Goal: Information Seeking & Learning: Understand process/instructions

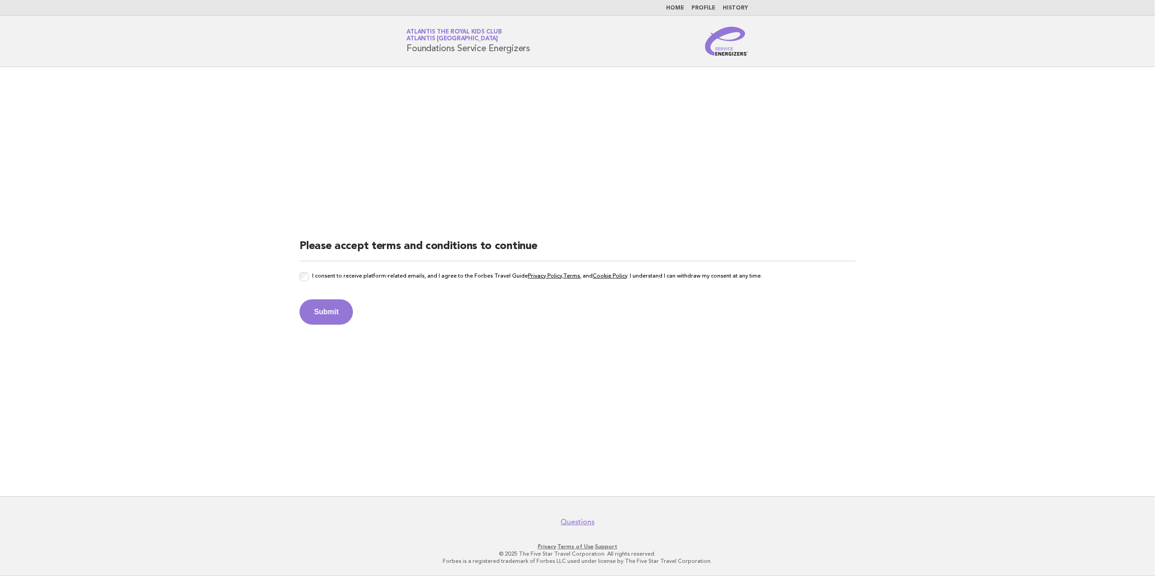
click at [308, 276] on div "I consent to receive platform-related emails, and I agree to the Forbes Travel …" at bounding box center [577, 282] width 556 height 20
click at [310, 300] on button "Submit" at bounding box center [325, 311] width 53 height 25
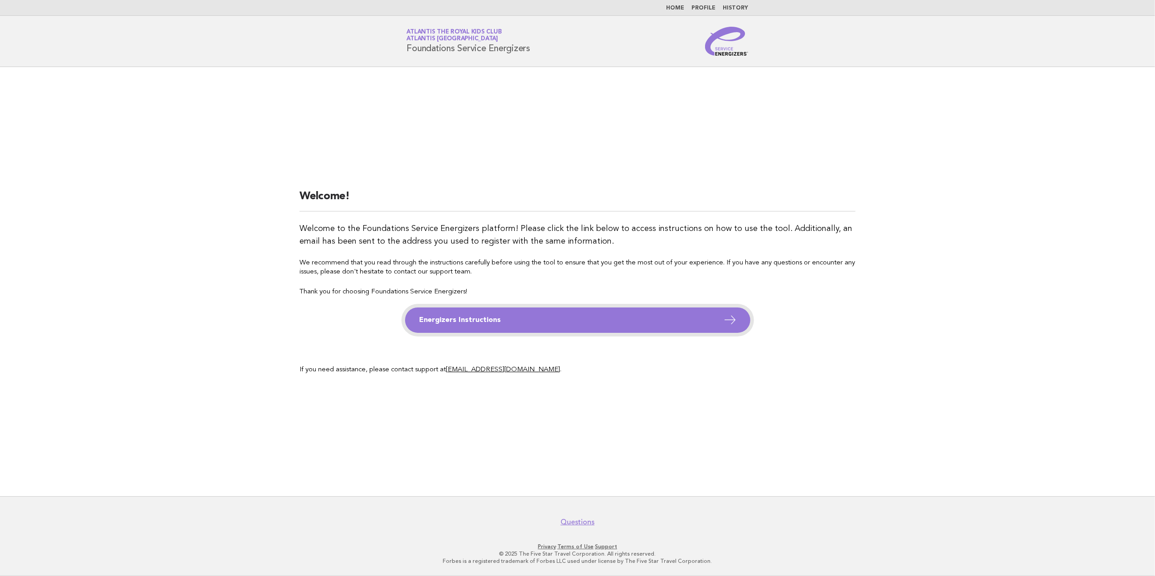
click at [602, 318] on link "Energizers Instructions" at bounding box center [577, 320] width 345 height 25
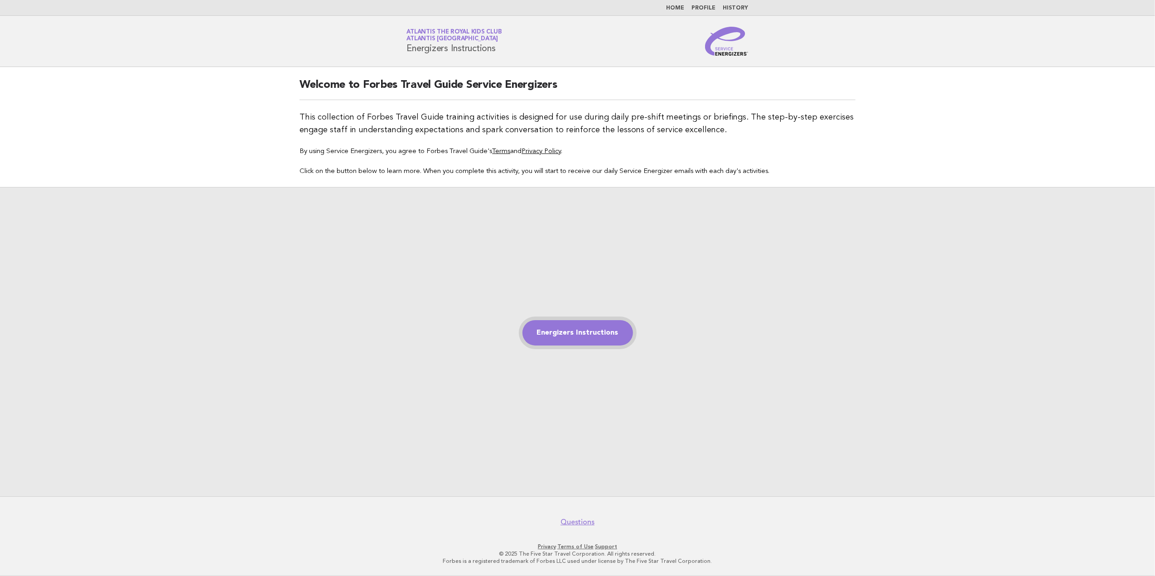
click at [603, 336] on link "Energizers Instructions" at bounding box center [577, 332] width 111 height 25
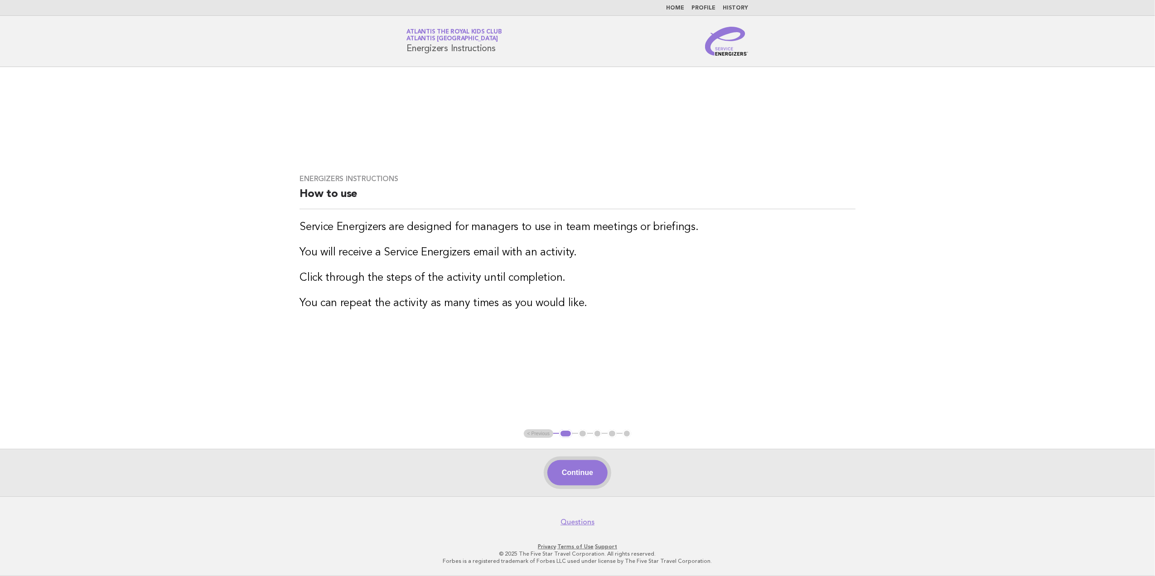
click at [589, 465] on button "Continue" at bounding box center [577, 472] width 60 height 25
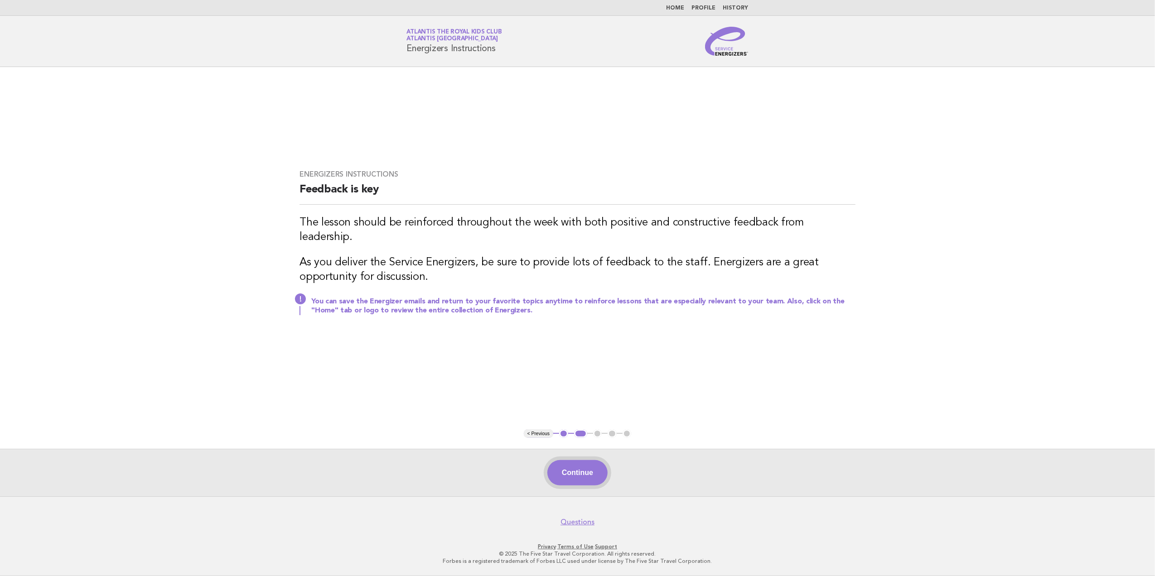
click at [585, 464] on button "Continue" at bounding box center [577, 472] width 60 height 25
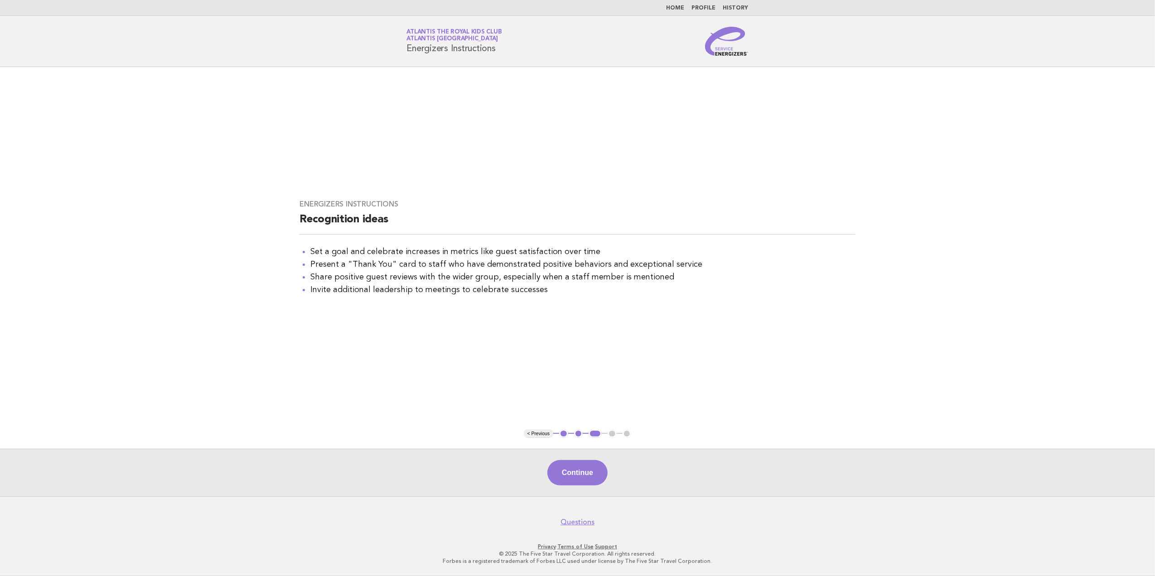
click at [586, 475] on button "Continue" at bounding box center [577, 472] width 60 height 25
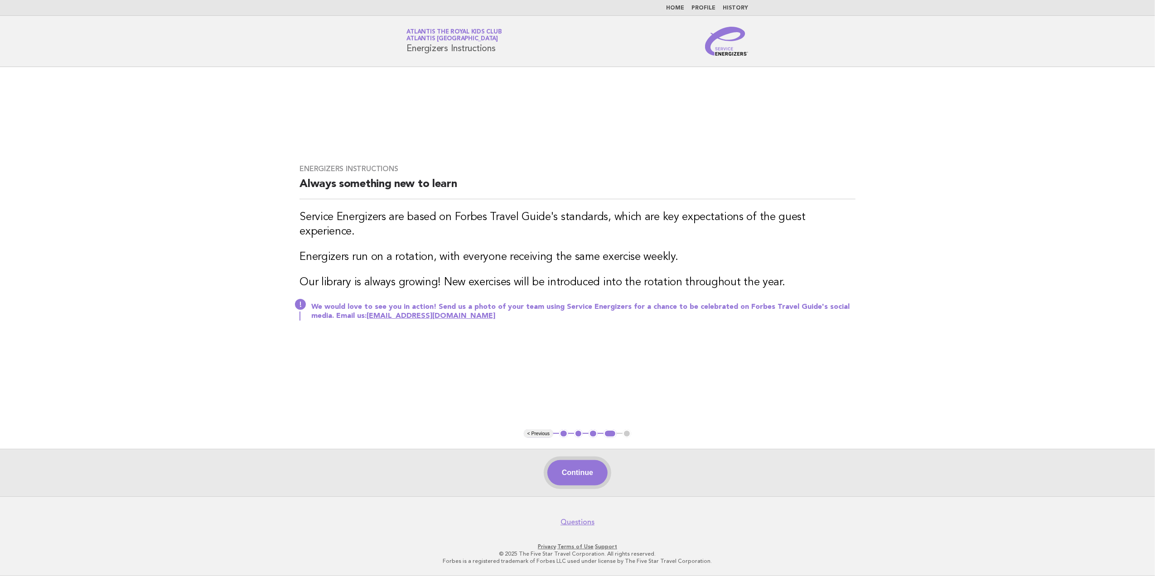
click at [590, 475] on button "Continue" at bounding box center [577, 472] width 60 height 25
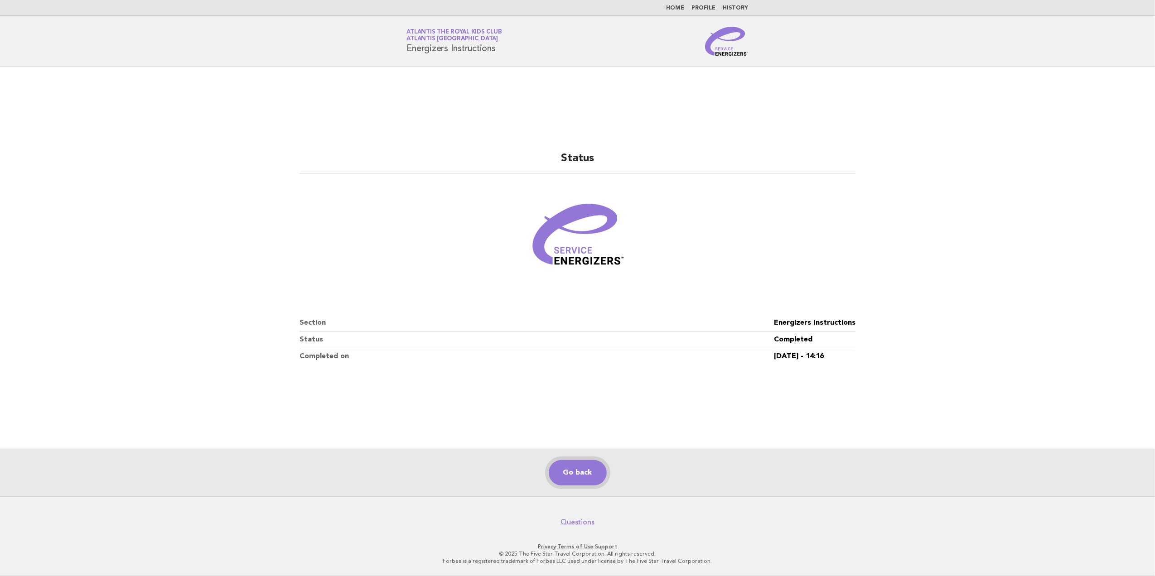
click at [573, 471] on link "Go back" at bounding box center [578, 472] width 58 height 25
click at [576, 475] on link "Go back" at bounding box center [578, 472] width 58 height 25
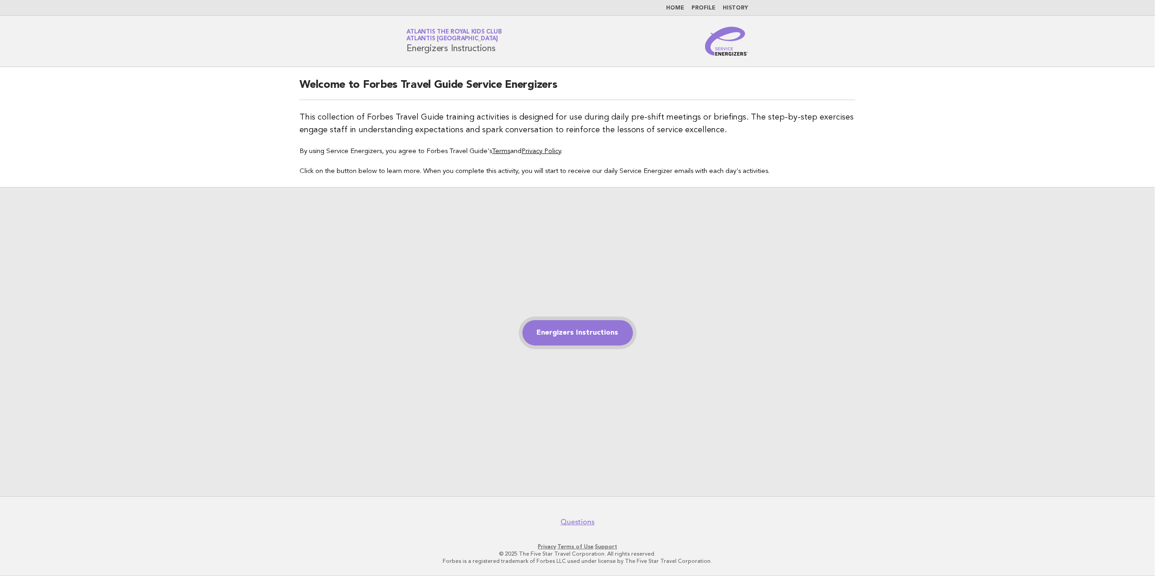
click at [597, 333] on link "Energizers Instructions" at bounding box center [577, 332] width 111 height 25
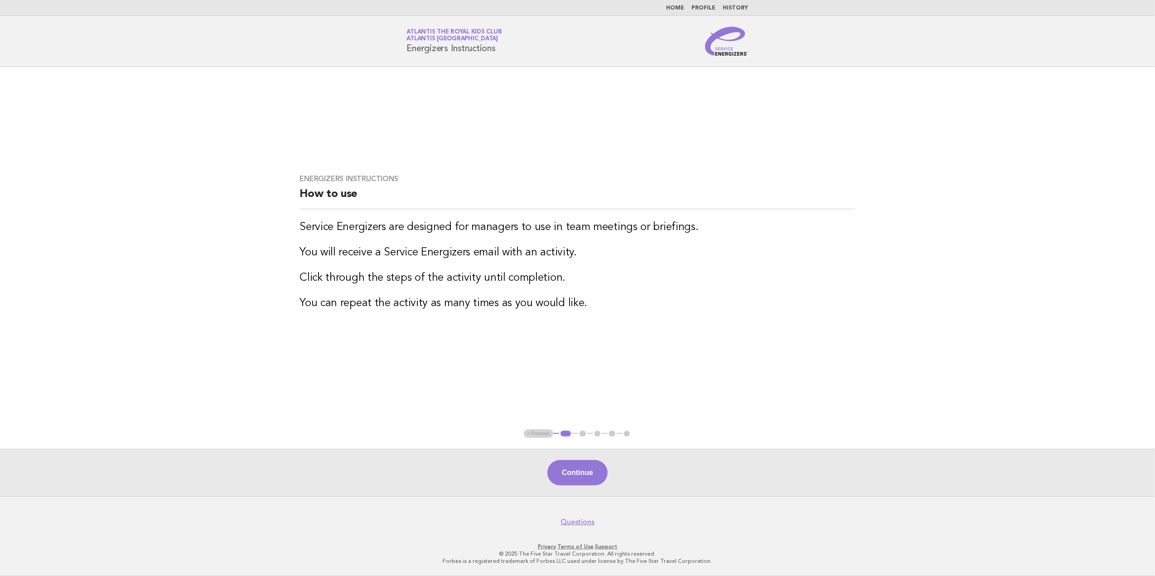
click at [437, 35] on span "Atlantis The Royal Kids Club Atlantis Dubai" at bounding box center [454, 35] width 95 height 13
click at [678, 6] on link "Home" at bounding box center [675, 7] width 18 height 5
click at [674, 8] on link "Home" at bounding box center [675, 7] width 18 height 5
click at [682, 12] on nav "Home Profile History" at bounding box center [577, 8] width 1155 height 16
click at [680, 11] on link "Home" at bounding box center [675, 7] width 18 height 5
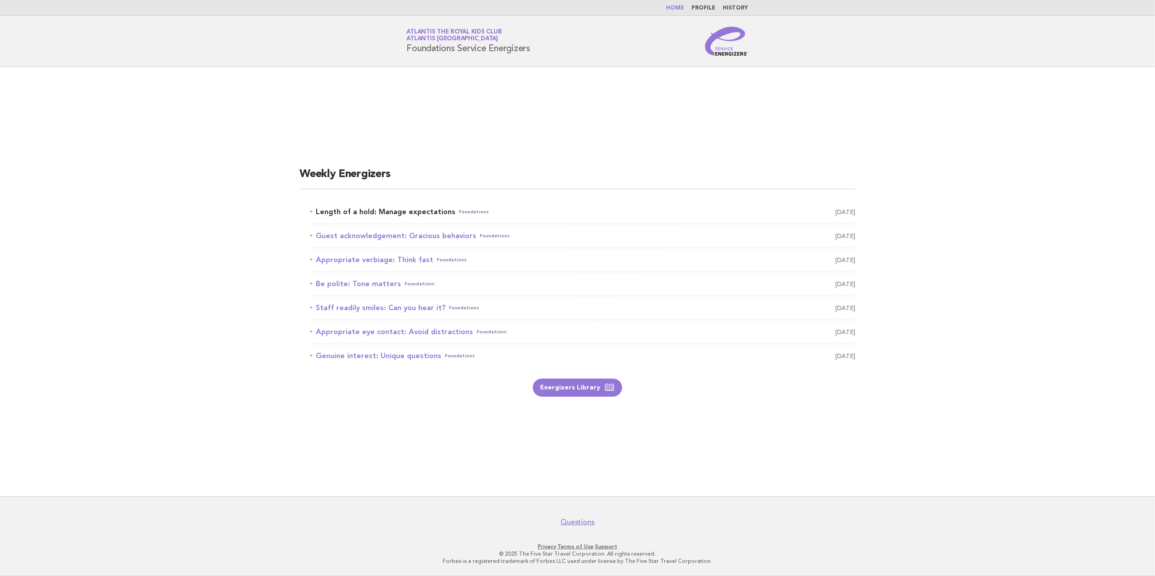
click at [422, 207] on link "Length of a hold: Manage expectations Foundations September 17" at bounding box center [582, 212] width 545 height 13
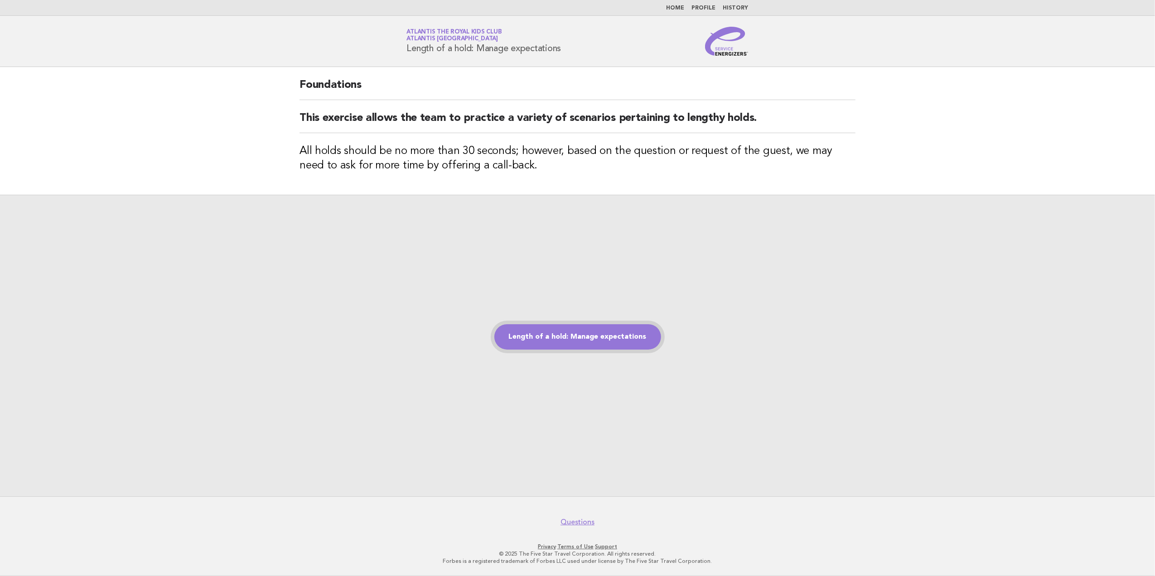
click at [593, 331] on link "Length of a hold: Manage expectations" at bounding box center [577, 336] width 167 height 25
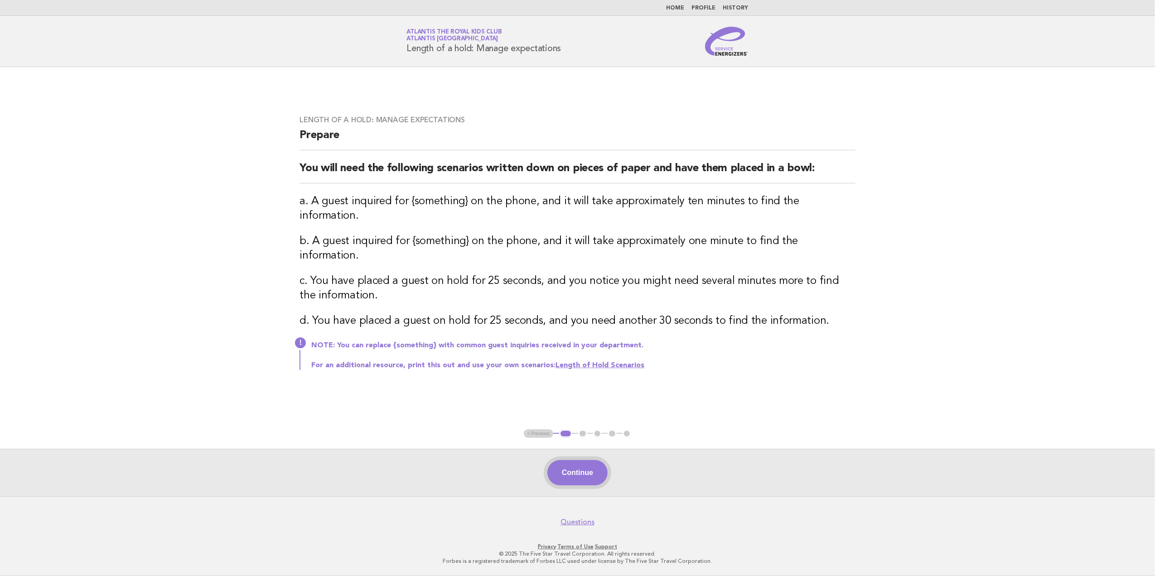
click at [590, 484] on button "Continue" at bounding box center [577, 472] width 60 height 25
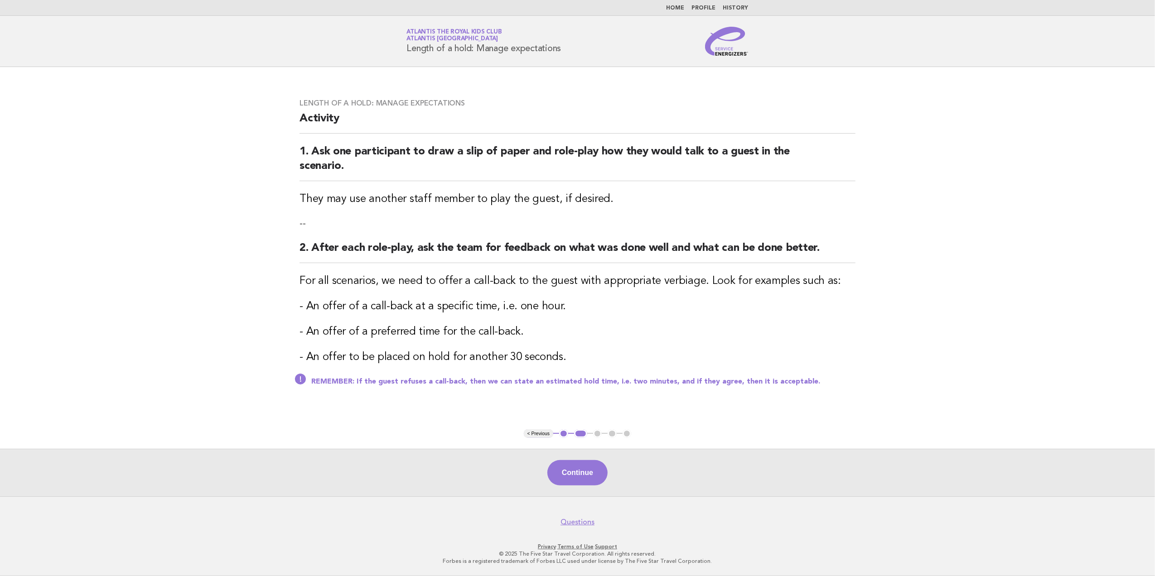
click at [590, 484] on button "Continue" at bounding box center [577, 472] width 60 height 25
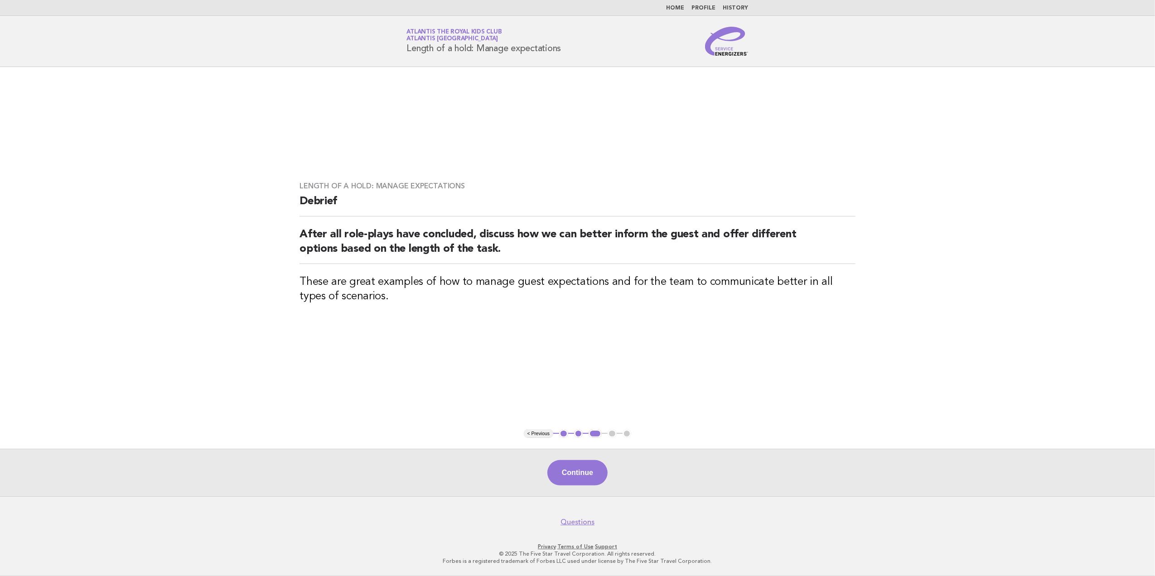
click at [590, 484] on button "Continue" at bounding box center [577, 472] width 60 height 25
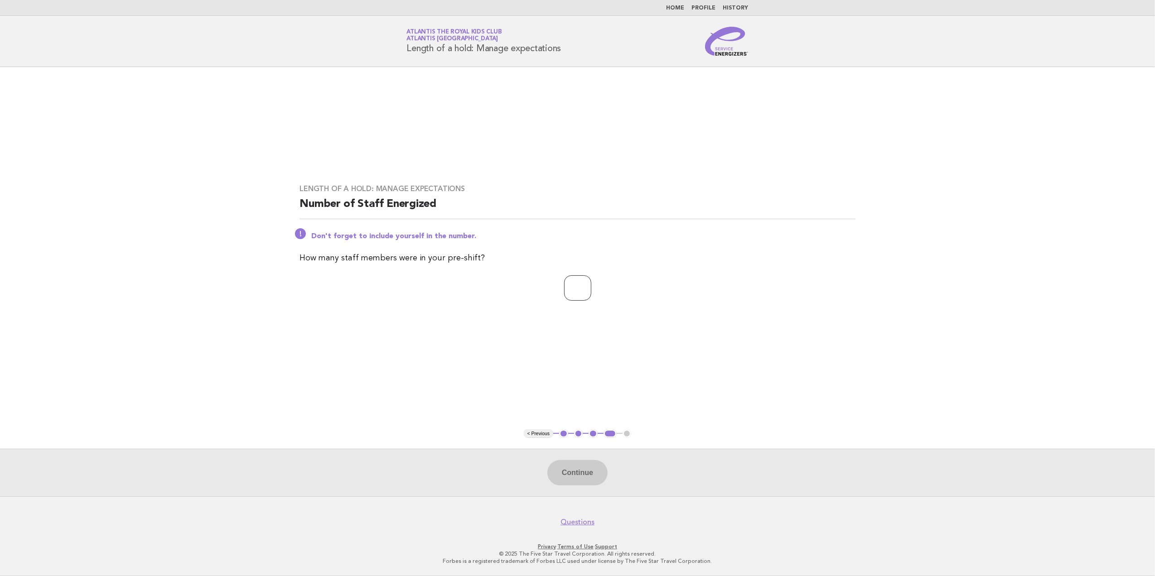
click at [578, 290] on input "number" at bounding box center [577, 287] width 27 height 25
type input "*"
click at [573, 473] on button "Continue" at bounding box center [577, 472] width 60 height 25
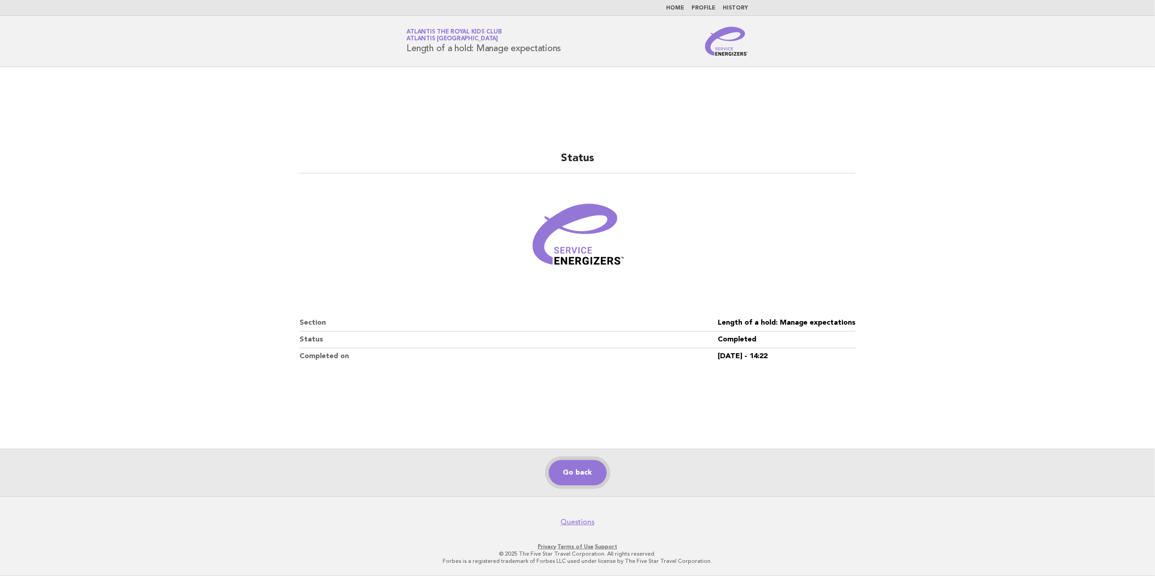
click at [565, 479] on link "Go back" at bounding box center [578, 472] width 58 height 25
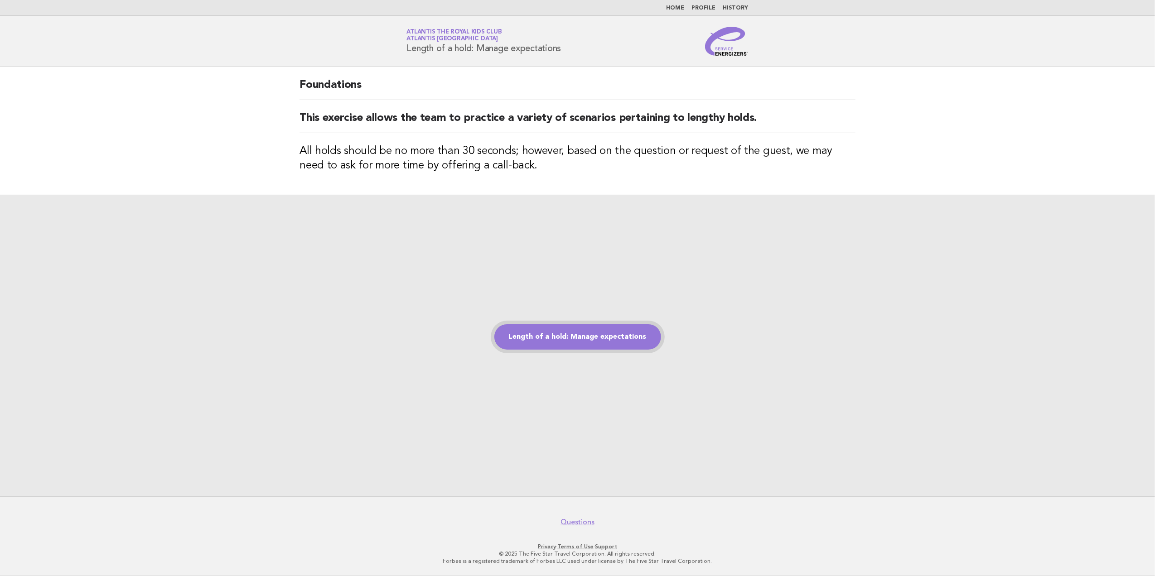
click at [597, 328] on link "Length of a hold: Manage expectations" at bounding box center [577, 336] width 167 height 25
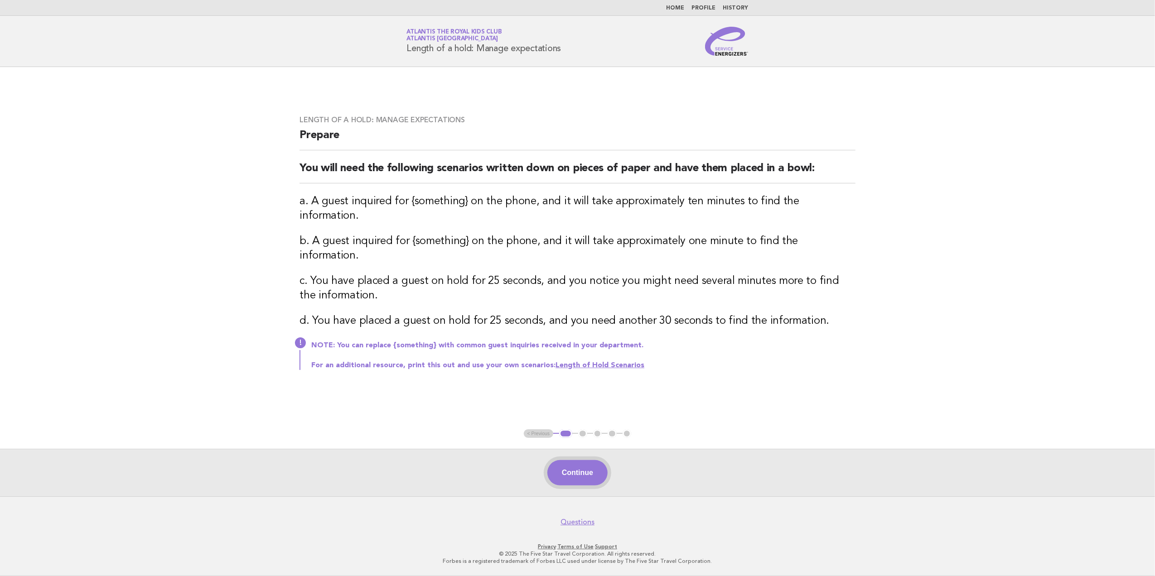
click at [588, 470] on button "Continue" at bounding box center [577, 472] width 60 height 25
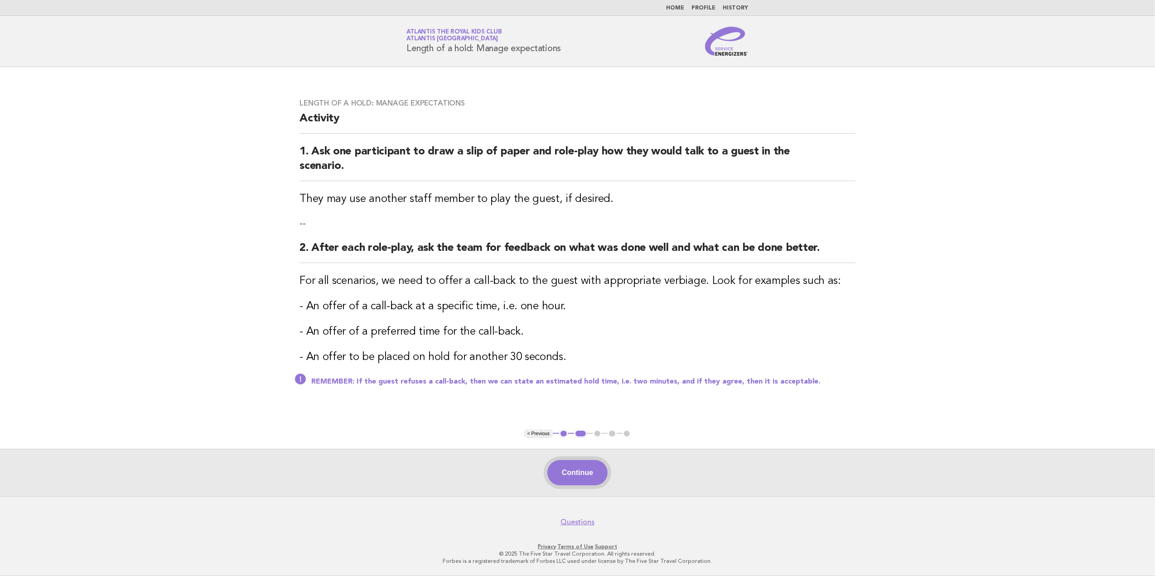
click at [580, 479] on button "Continue" at bounding box center [577, 472] width 60 height 25
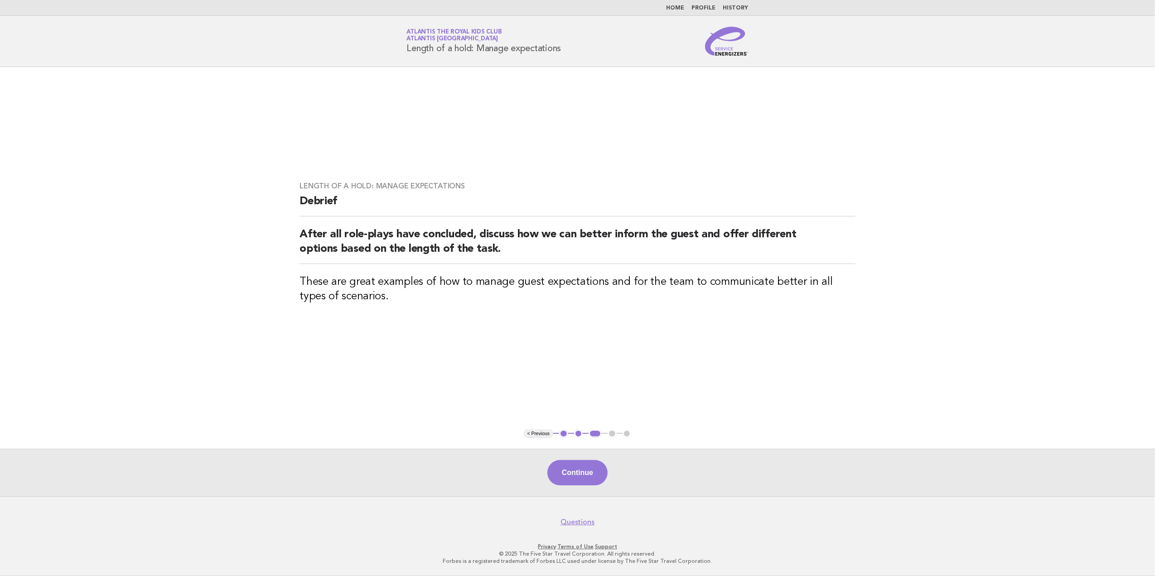
click at [580, 479] on button "Continue" at bounding box center [577, 472] width 60 height 25
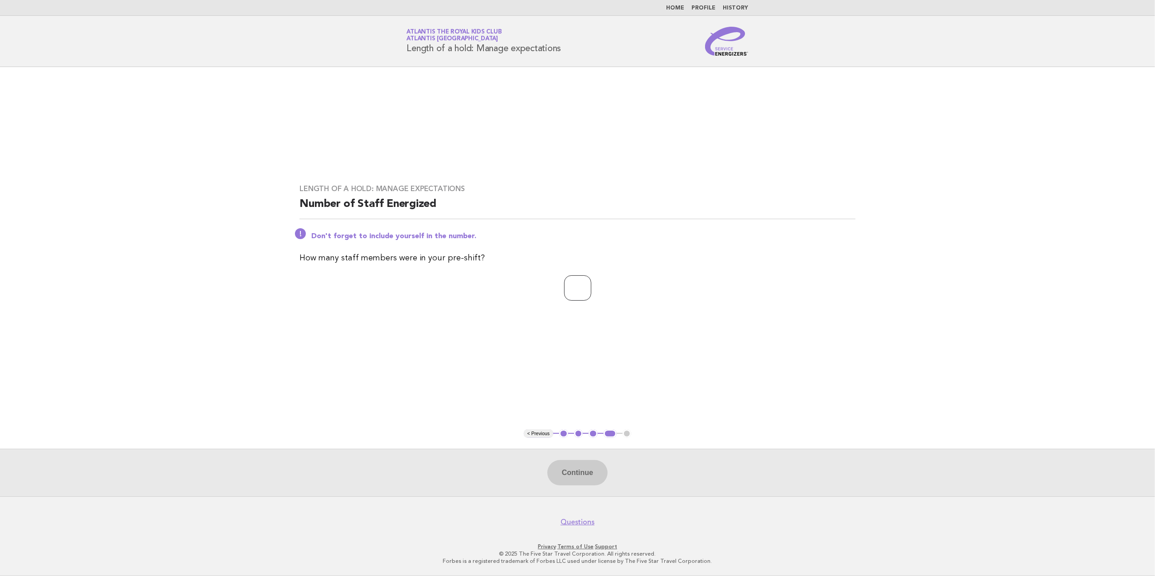
click at [581, 284] on input "number" at bounding box center [577, 287] width 27 height 25
type input "*"
click at [573, 468] on button "Continue" at bounding box center [577, 472] width 60 height 25
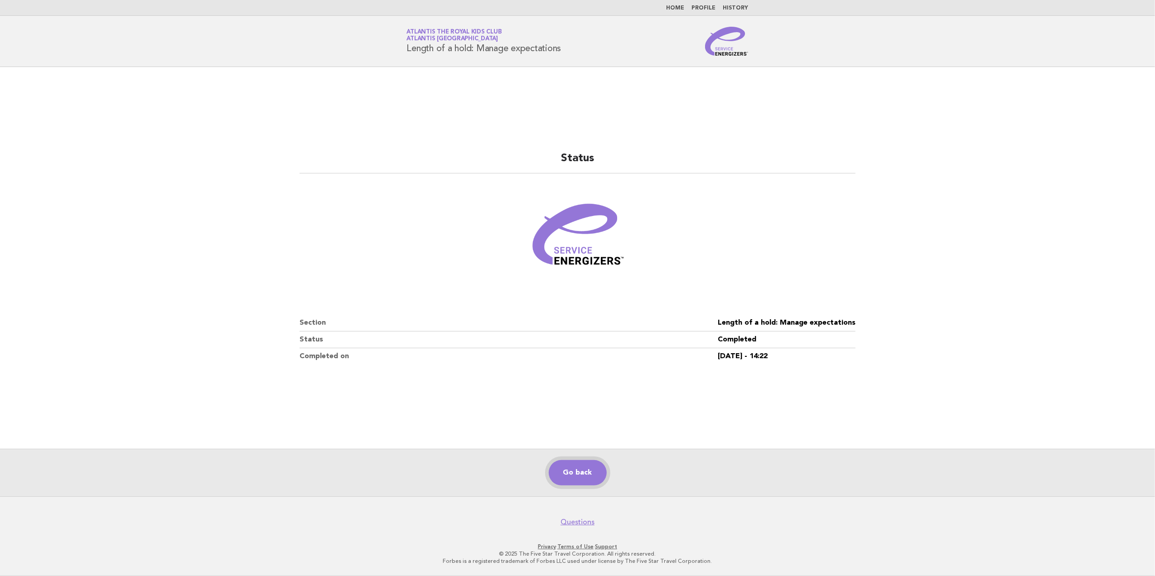
click at [577, 468] on link "Go back" at bounding box center [578, 472] width 58 height 25
